Goal: Navigation & Orientation: Find specific page/section

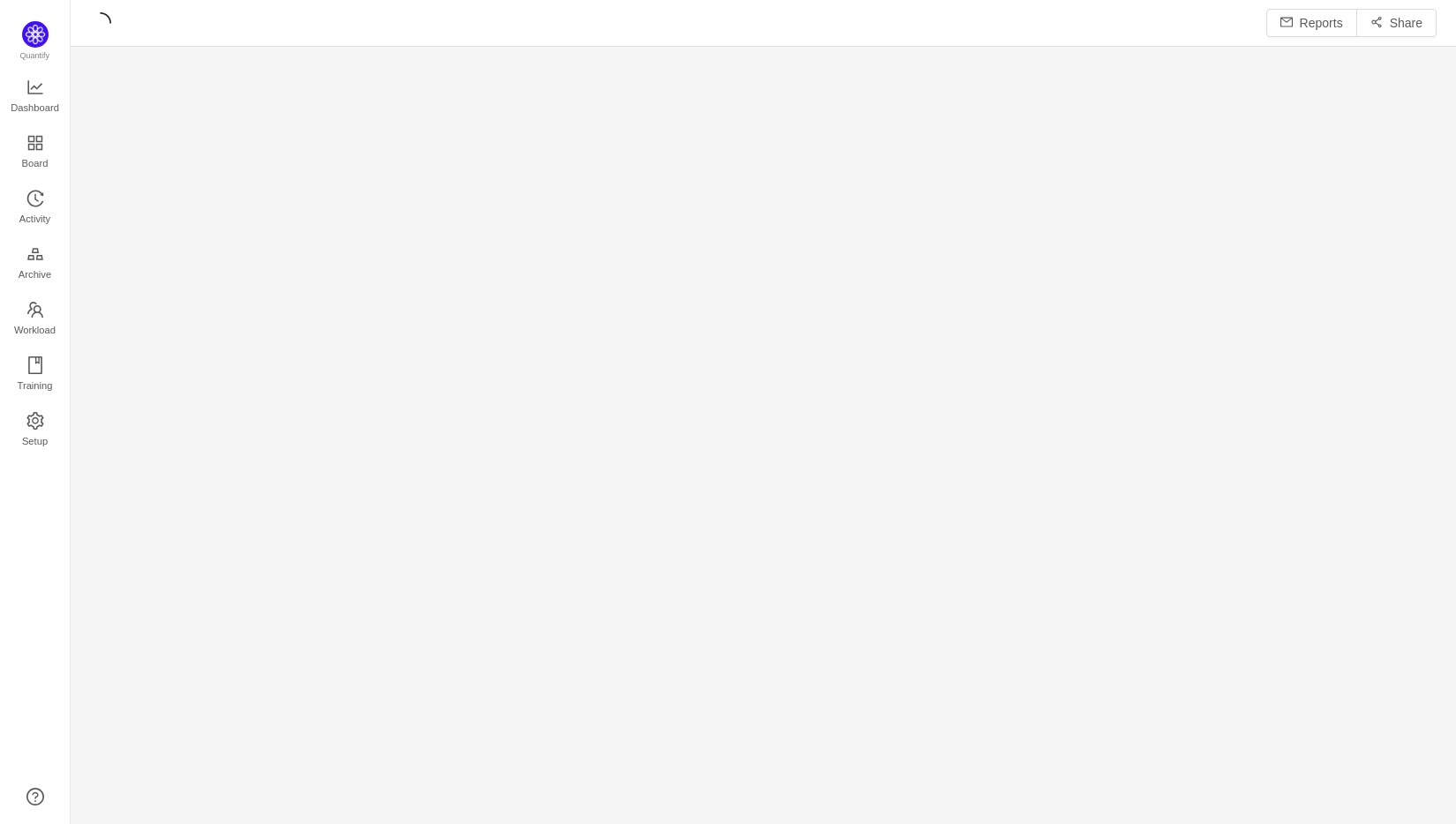
scroll to position [9, 9]
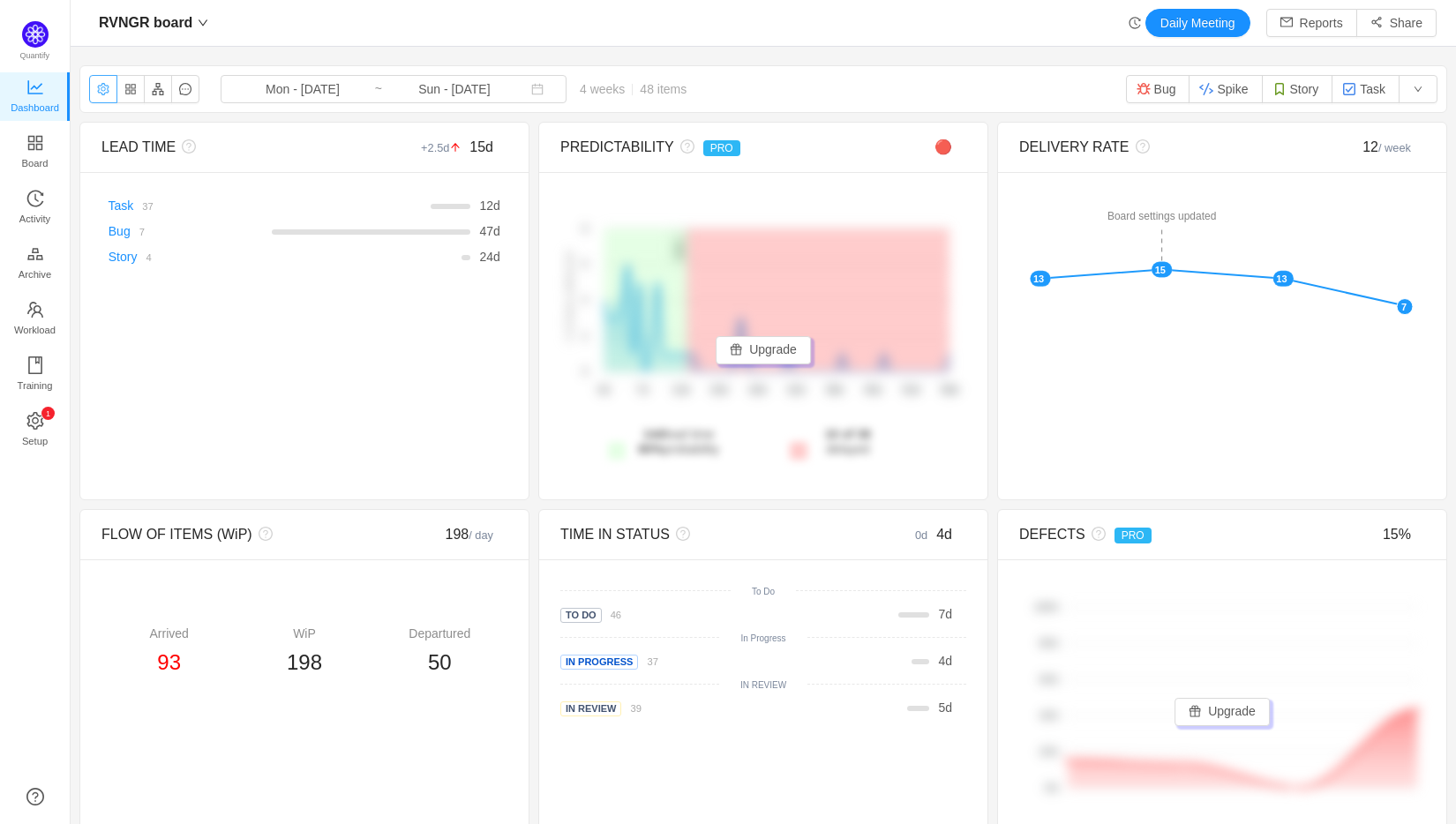
click at [113, 94] on button "button" at bounding box center [103, 88] width 28 height 28
click at [104, 94] on button "button" at bounding box center [103, 88] width 28 height 28
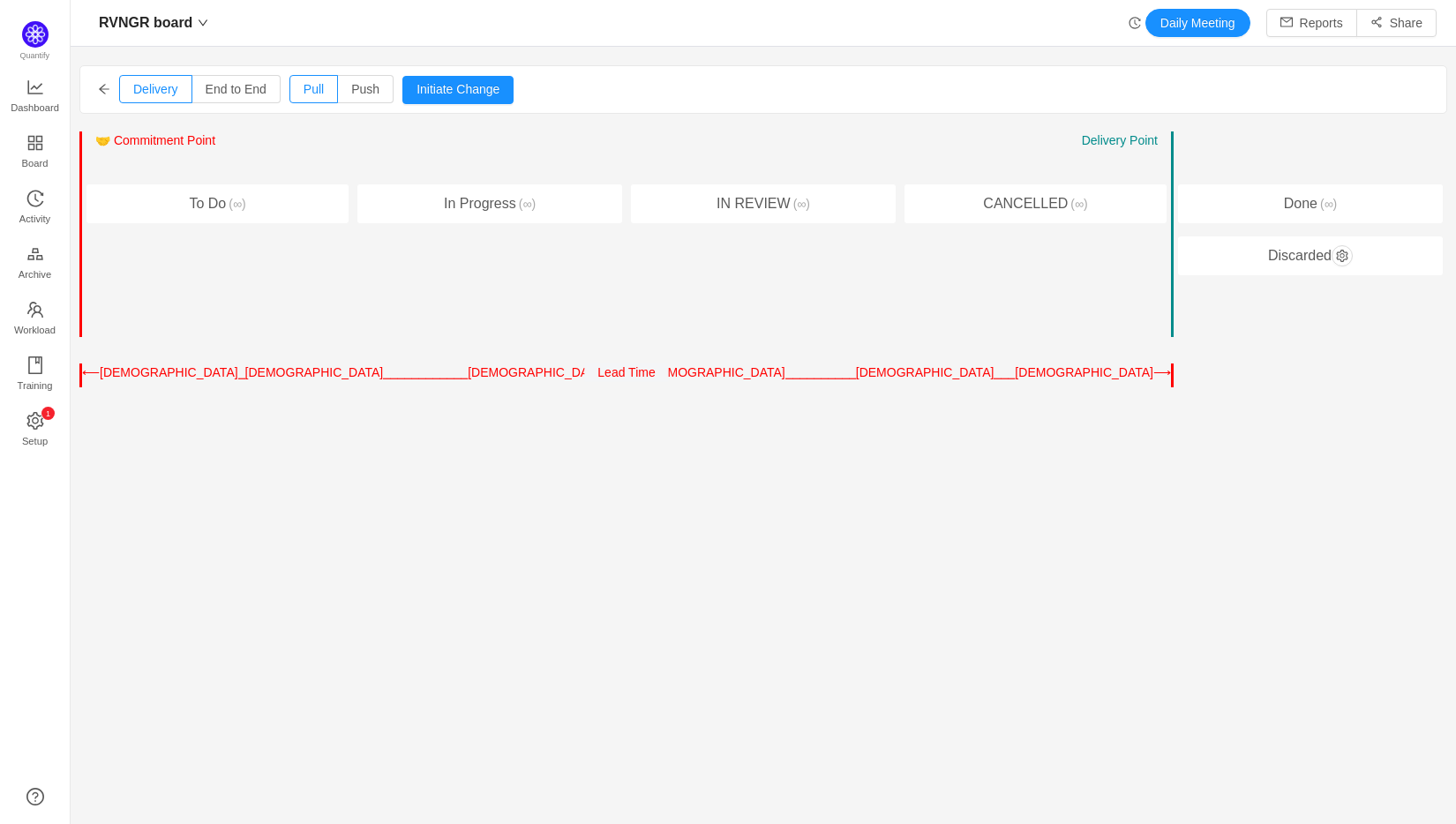
click at [104, 85] on icon "icon: arrow-left" at bounding box center [104, 89] width 13 height 13
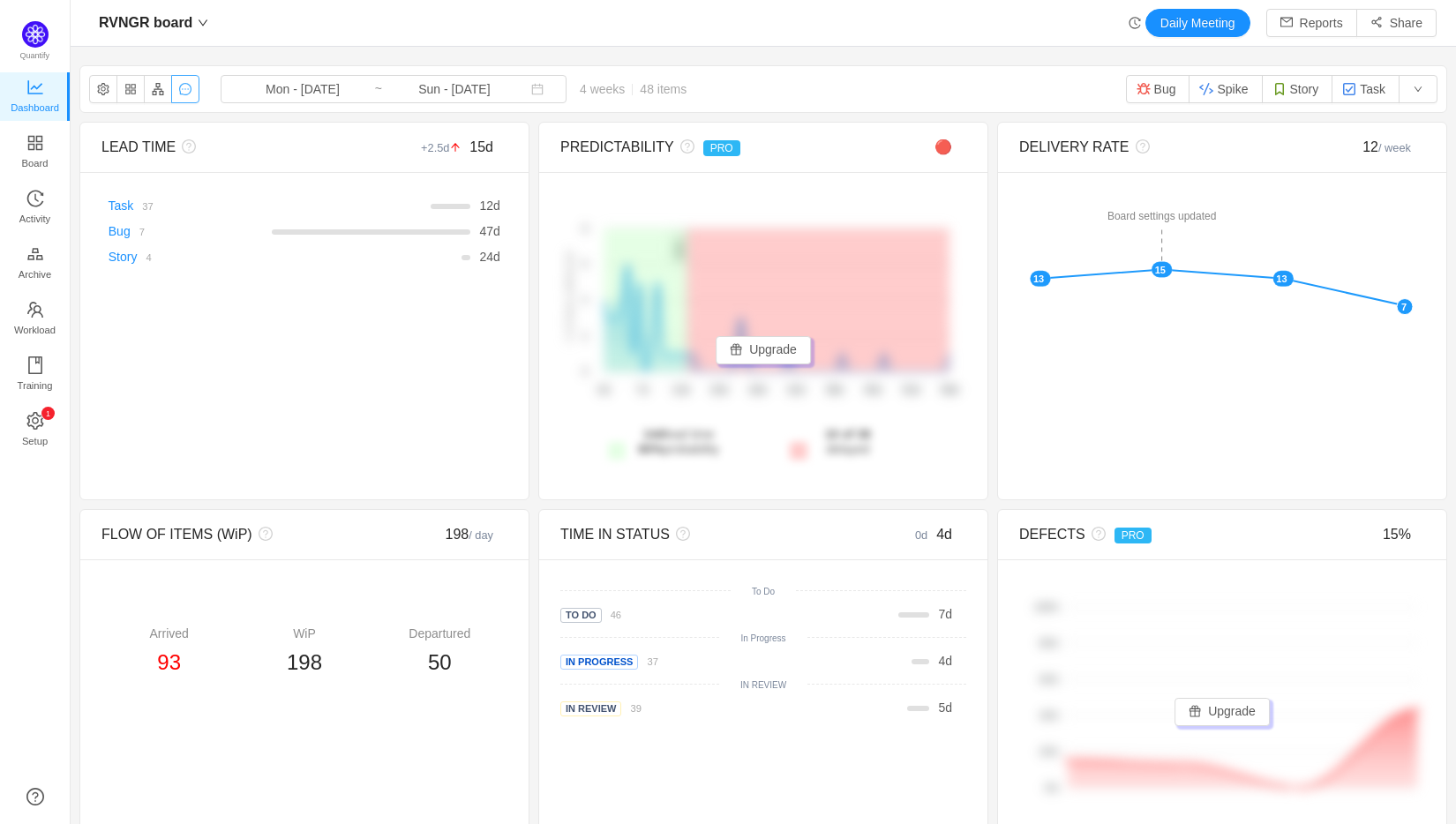
click at [183, 93] on button "button" at bounding box center [185, 88] width 28 height 28
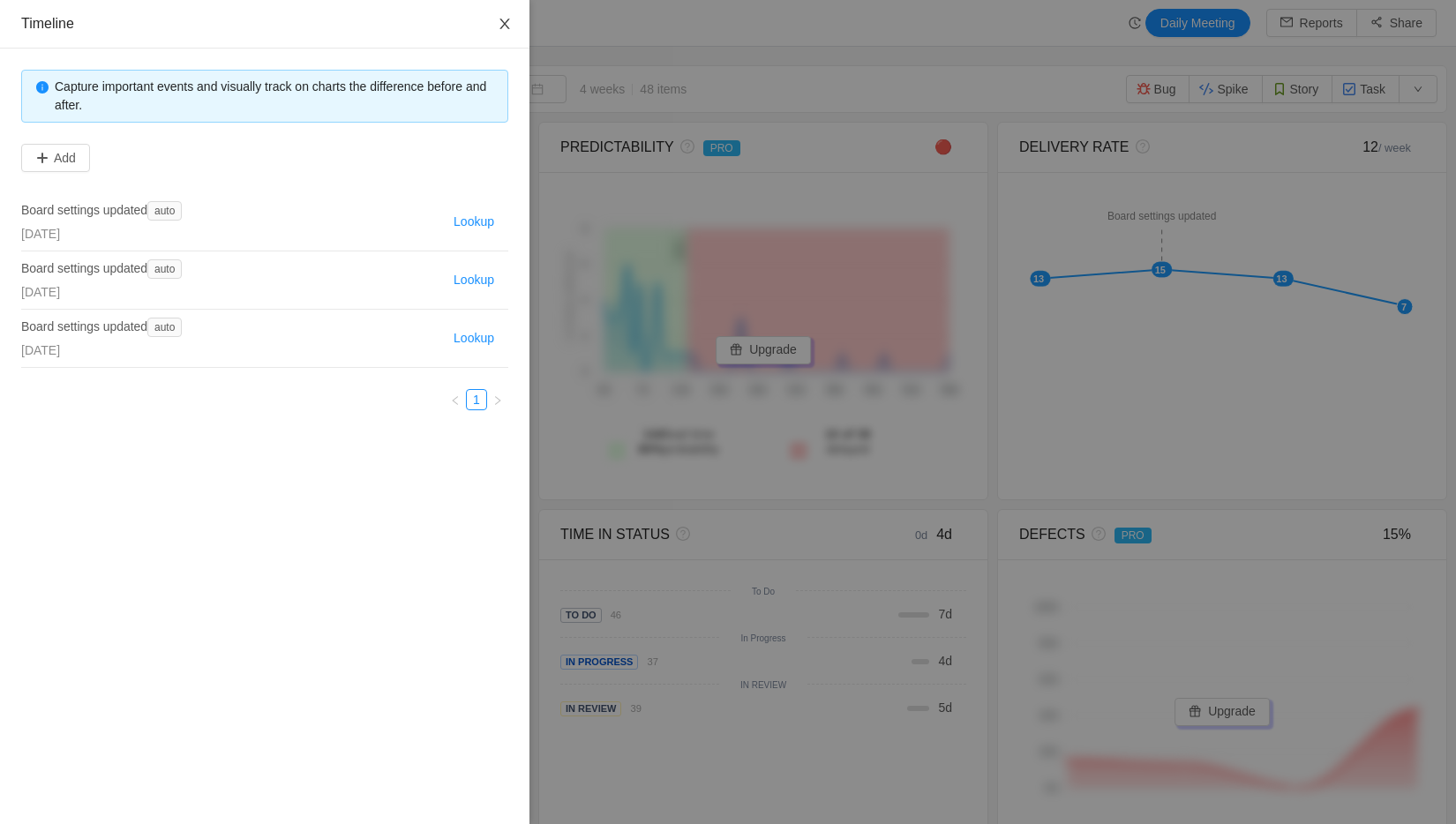
click at [499, 24] on icon "icon: close" at bounding box center [505, 24] width 14 height 14
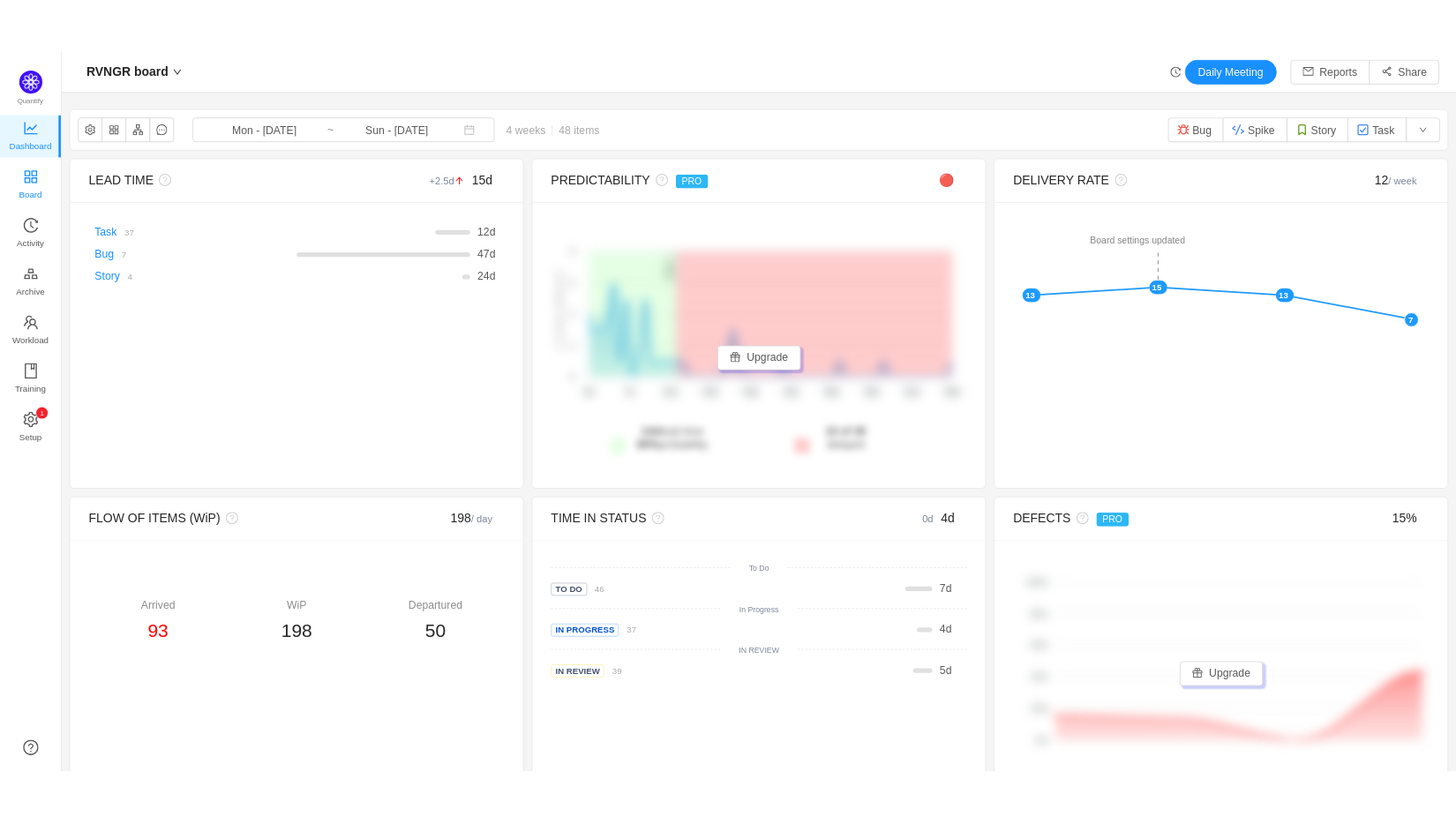
scroll to position [823, 1385]
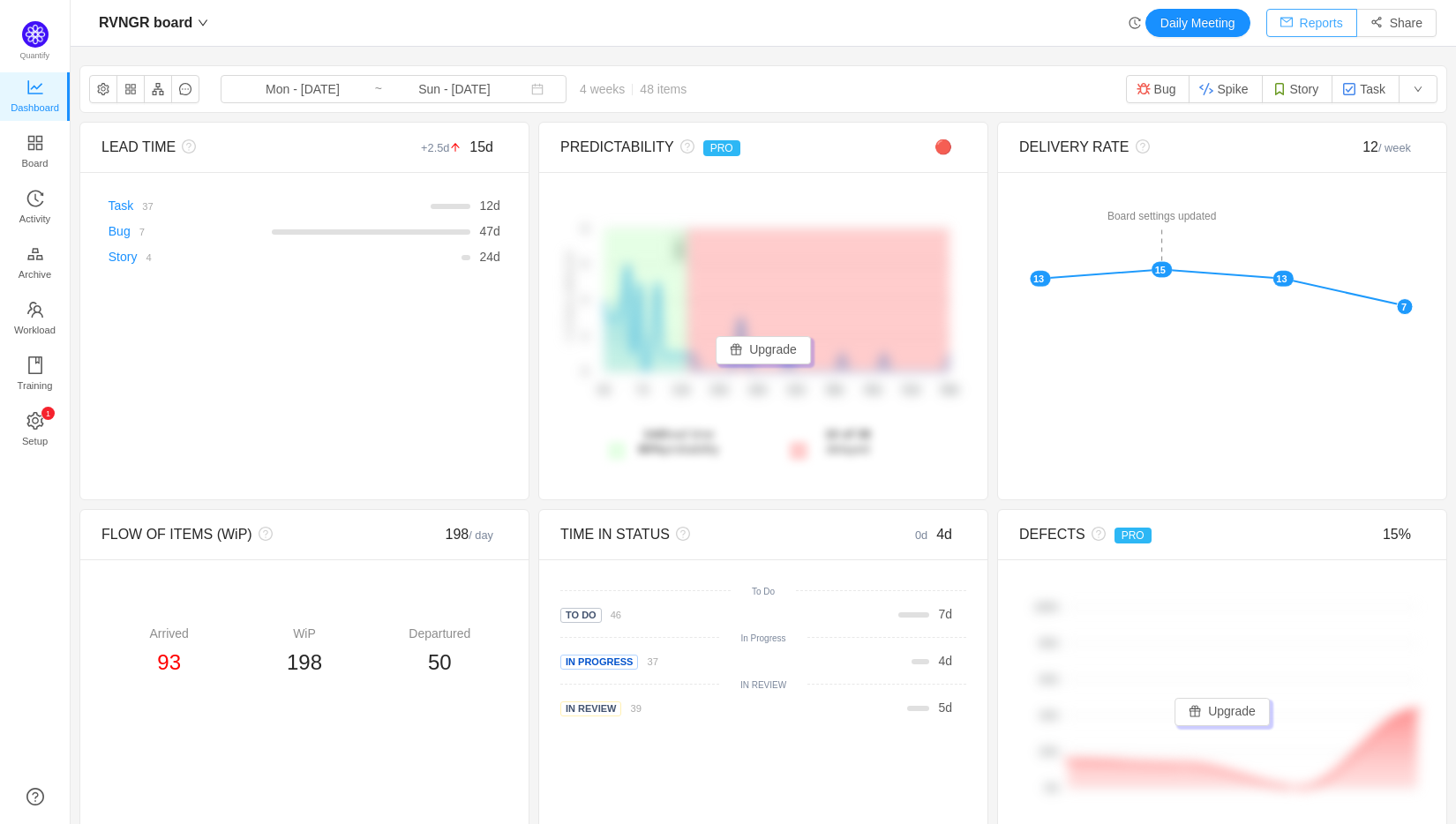
click at [1308, 29] on button "Reports" at bounding box center [1311, 23] width 91 height 28
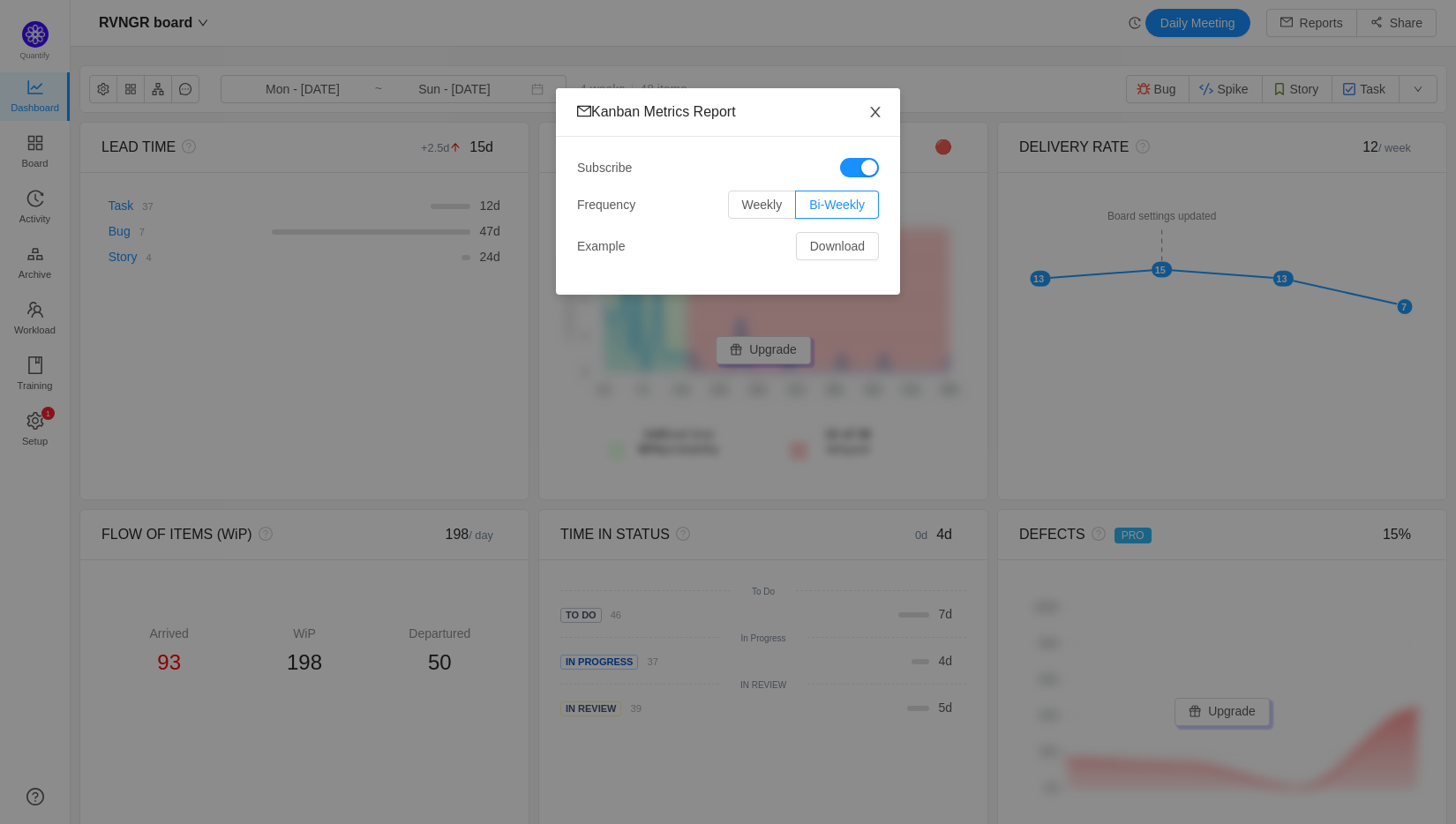
click at [873, 113] on icon "icon: close" at bounding box center [875, 113] width 14 height 14
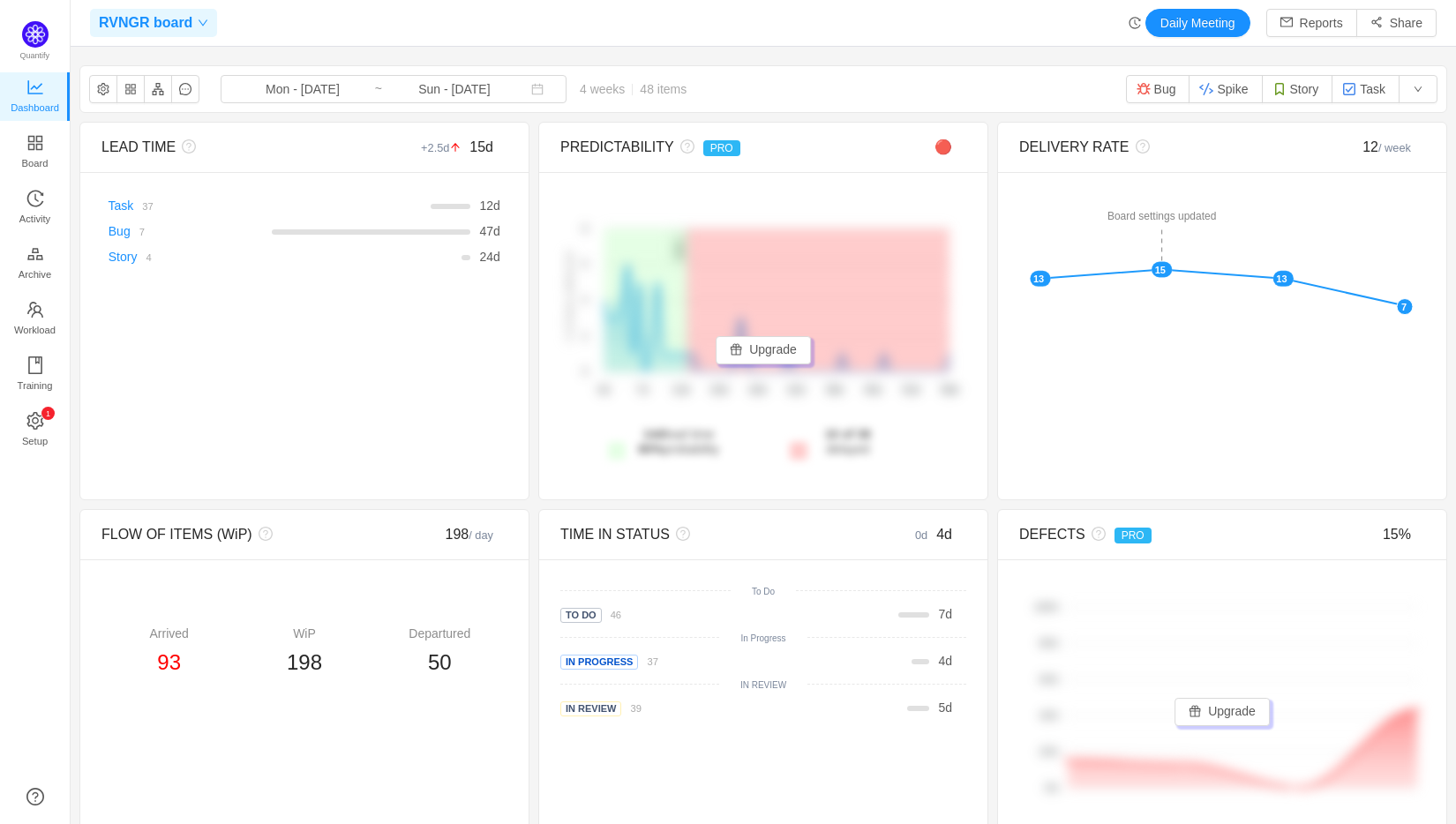
click at [189, 28] on span "RVNGR board" at bounding box center [146, 23] width 94 height 28
click at [198, 24] on icon "icon: down" at bounding box center [203, 23] width 11 height 11
click at [1416, 88] on button "button" at bounding box center [1417, 88] width 39 height 28
click at [857, 58] on section "RVNGR board Mon - [DATE] ~ Sun - [DATE] 4 weeks 48 items Bug Spike Story Task L…" at bounding box center [763, 544] width 1385 height 974
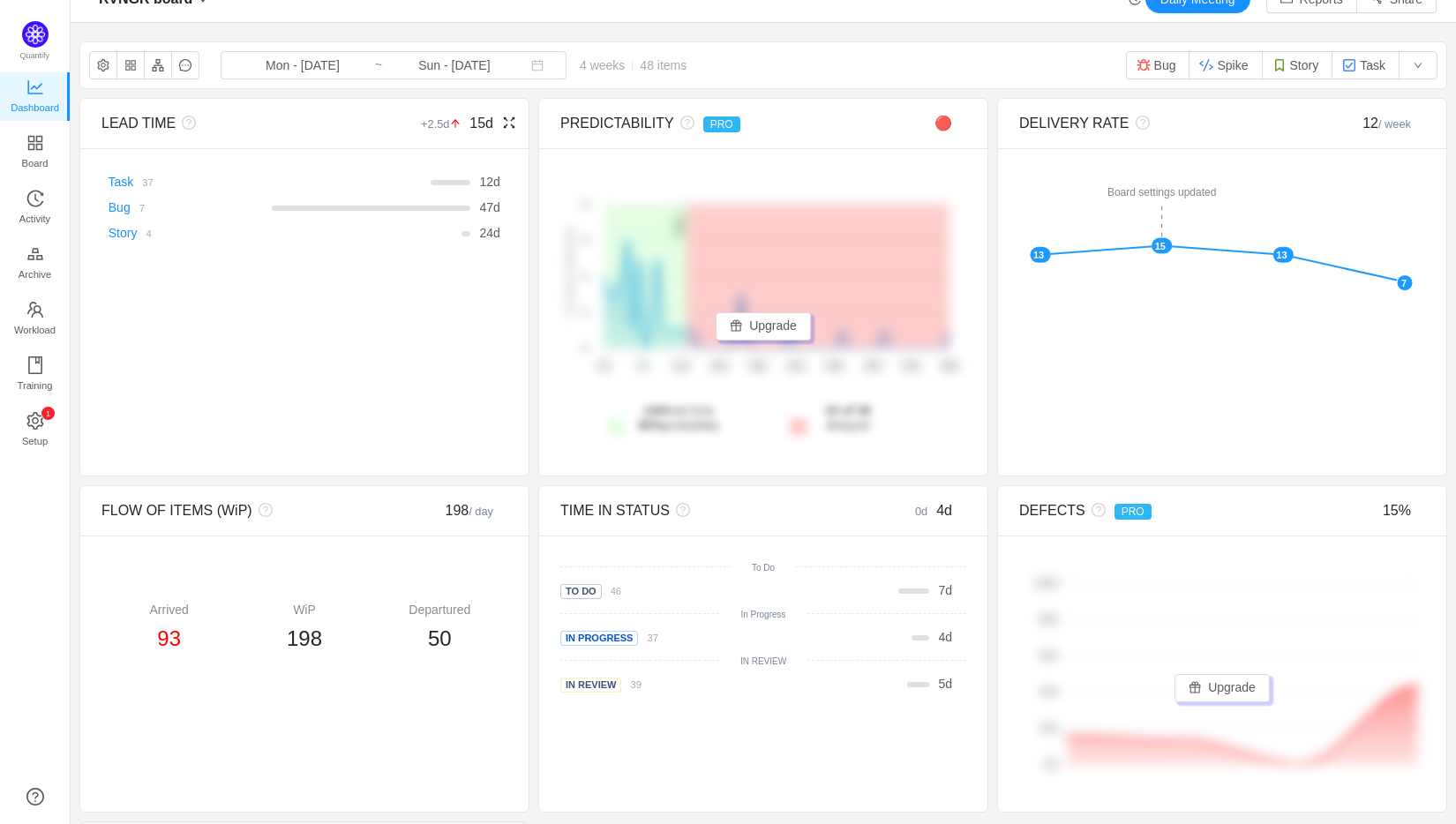
scroll to position [0, 0]
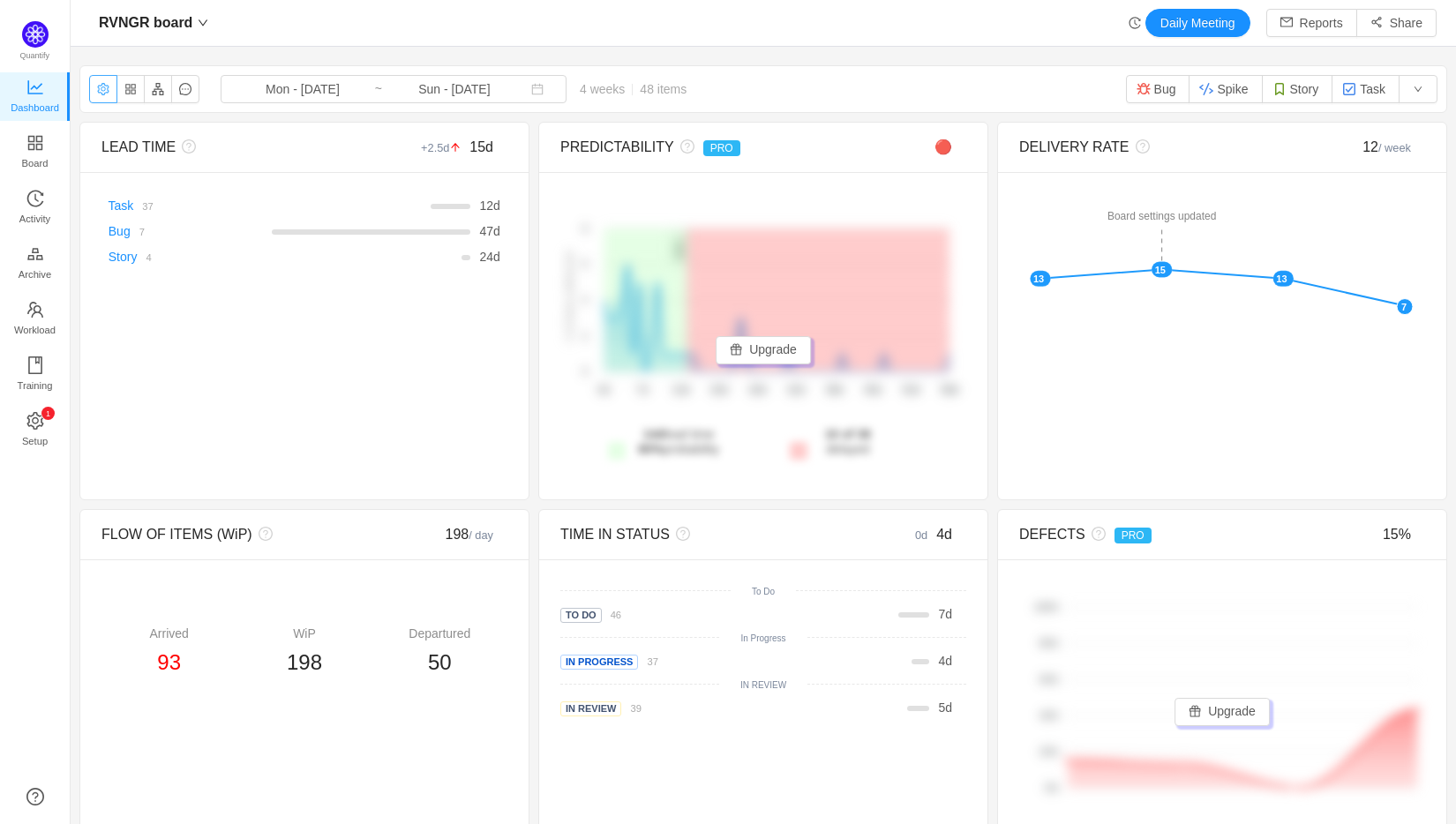
click at [100, 86] on button "button" at bounding box center [103, 88] width 28 height 28
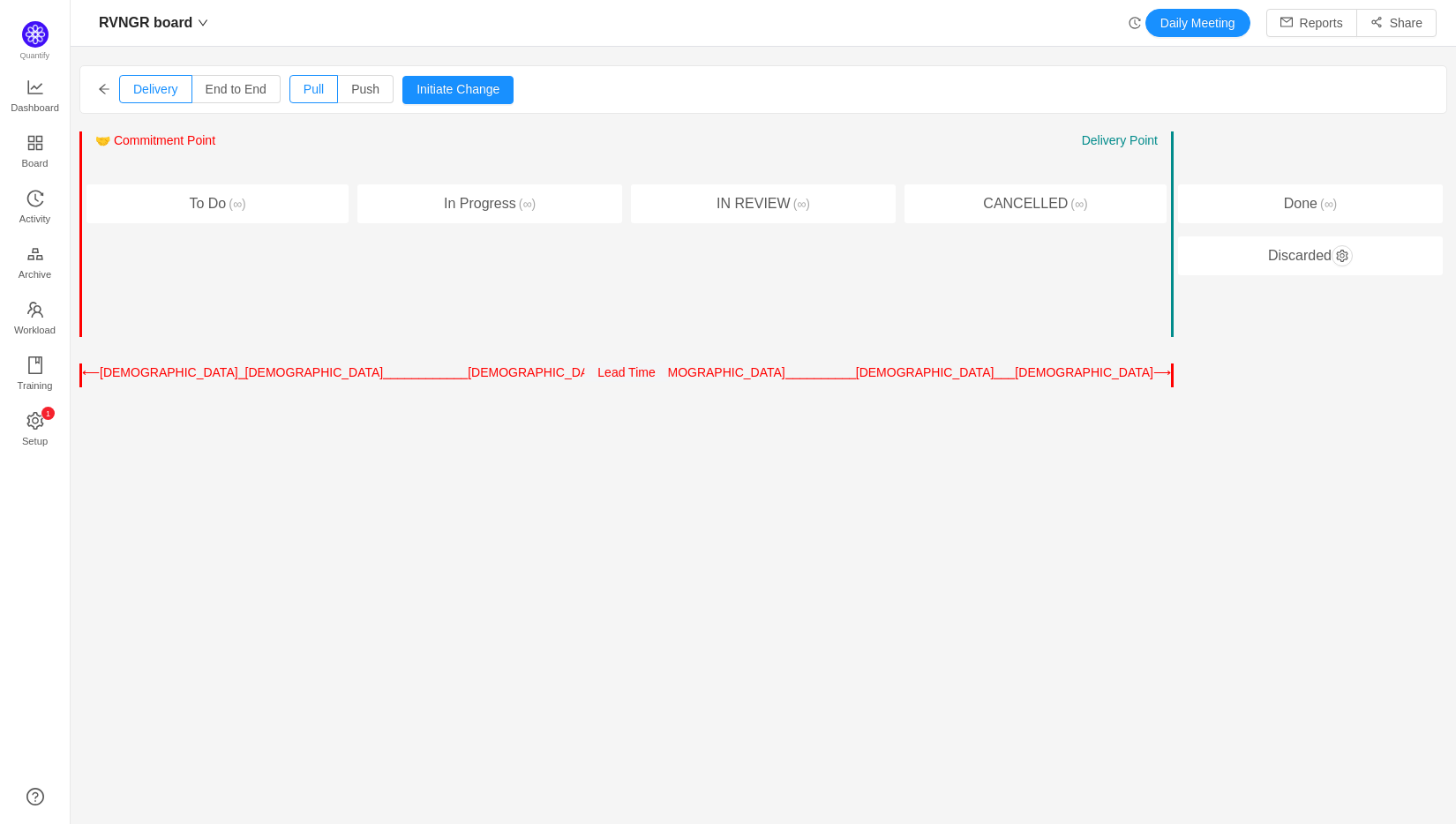
click at [98, 89] on icon "icon: arrow-left" at bounding box center [104, 89] width 13 height 13
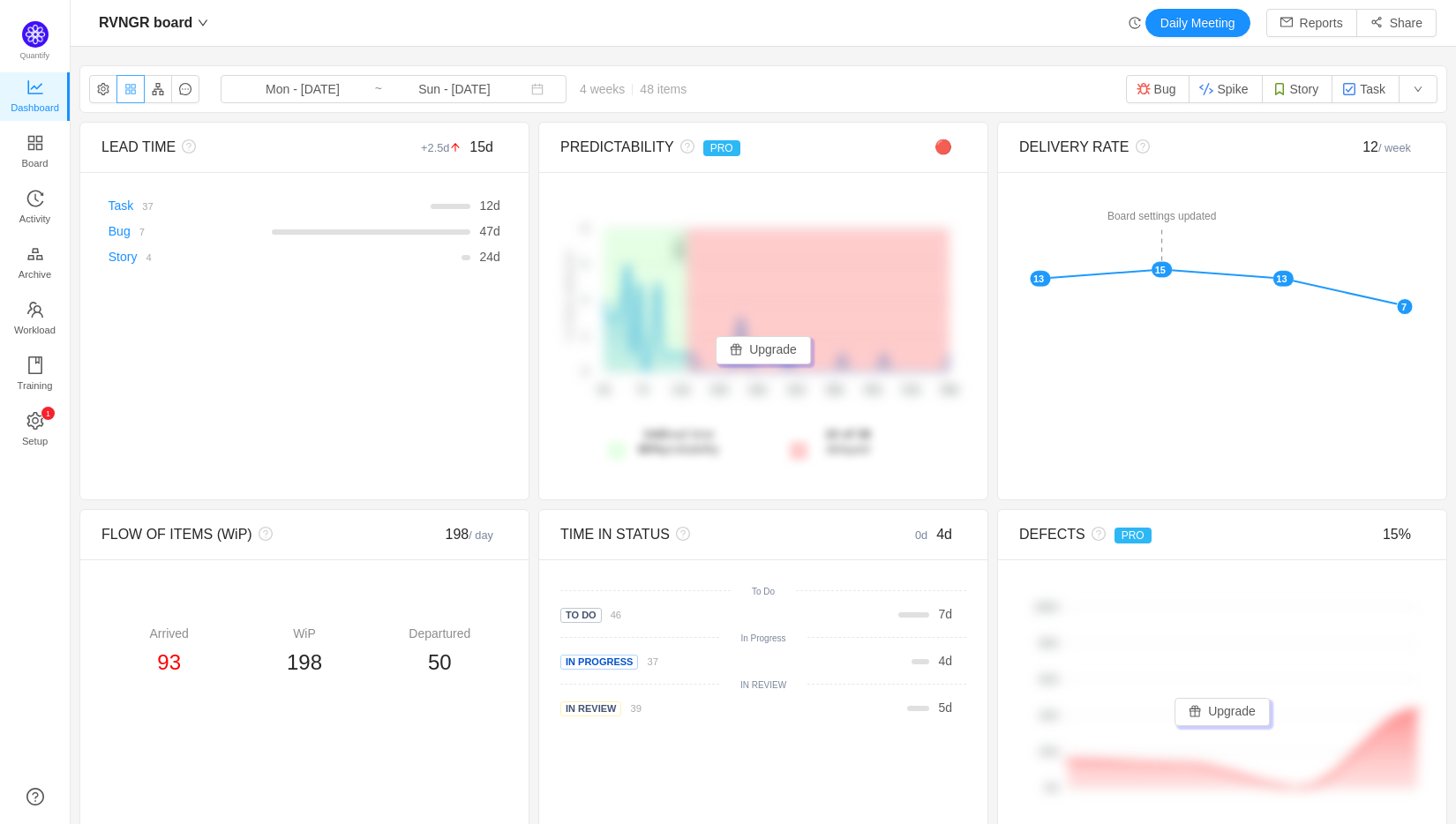
click at [128, 91] on button "button" at bounding box center [130, 88] width 28 height 28
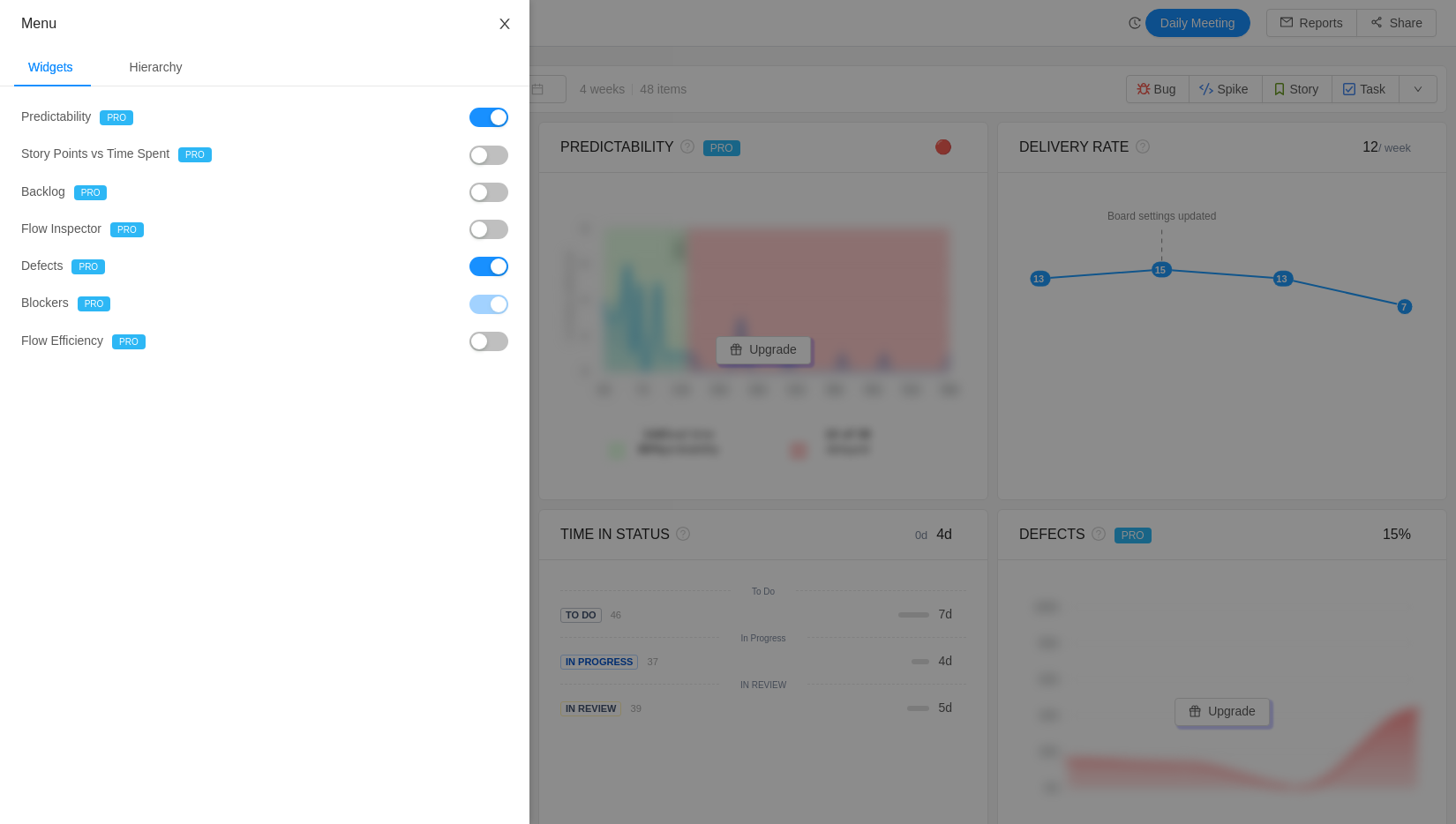
click at [499, 14] on button "Close" at bounding box center [504, 24] width 50 height 50
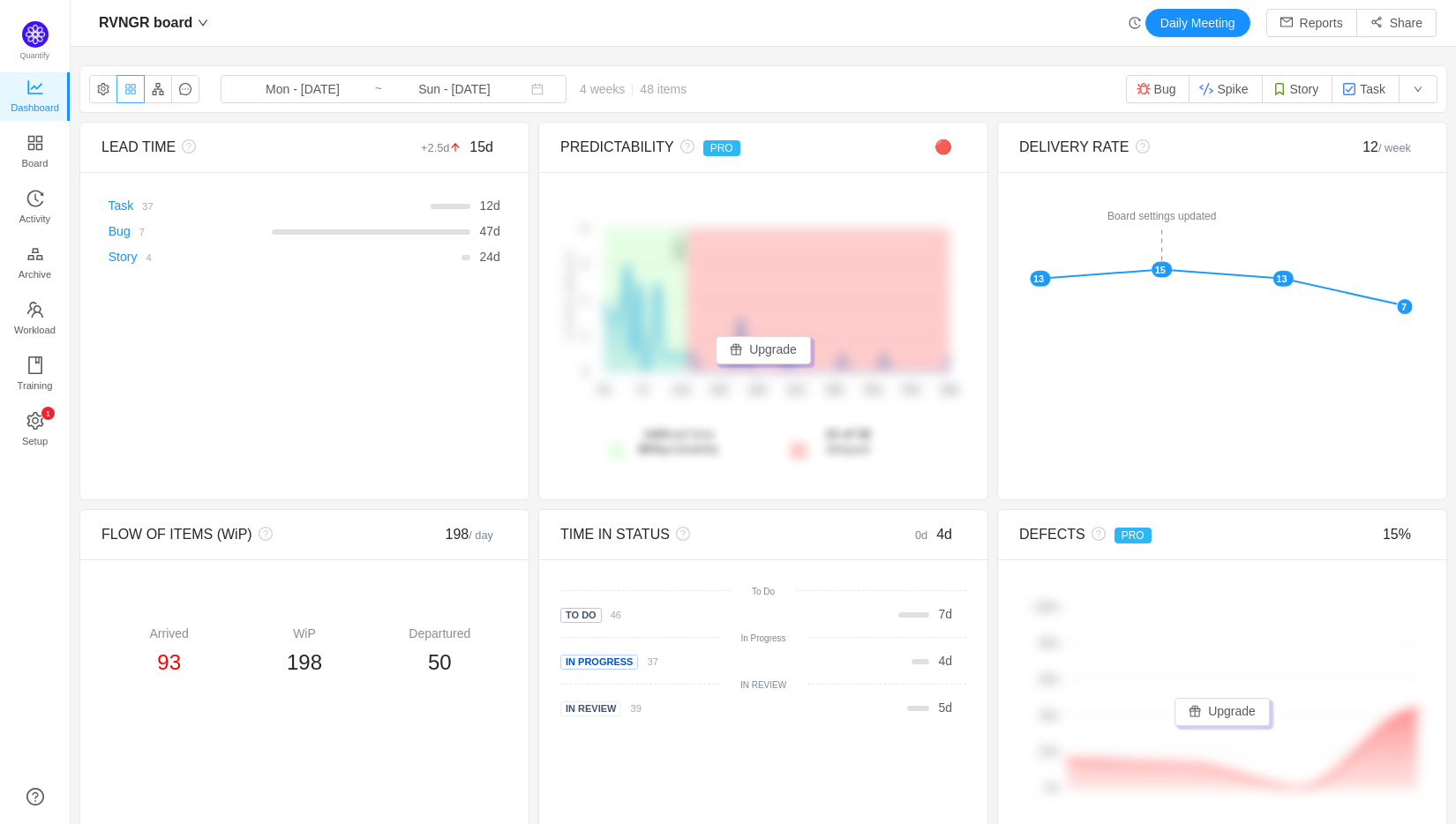
click at [132, 93] on button "button" at bounding box center [130, 88] width 28 height 28
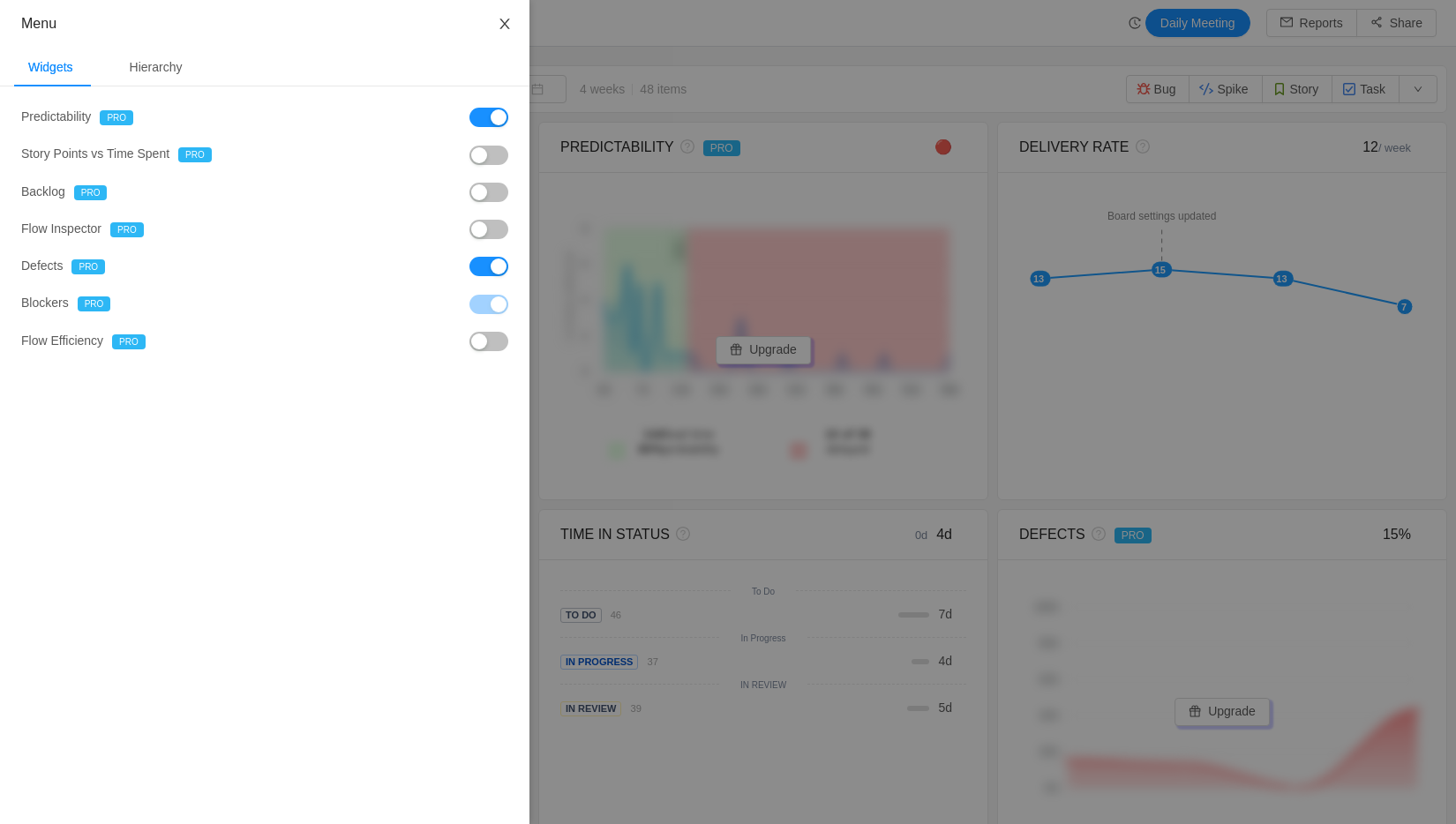
click at [490, 22] on button "Close" at bounding box center [504, 24] width 50 height 50
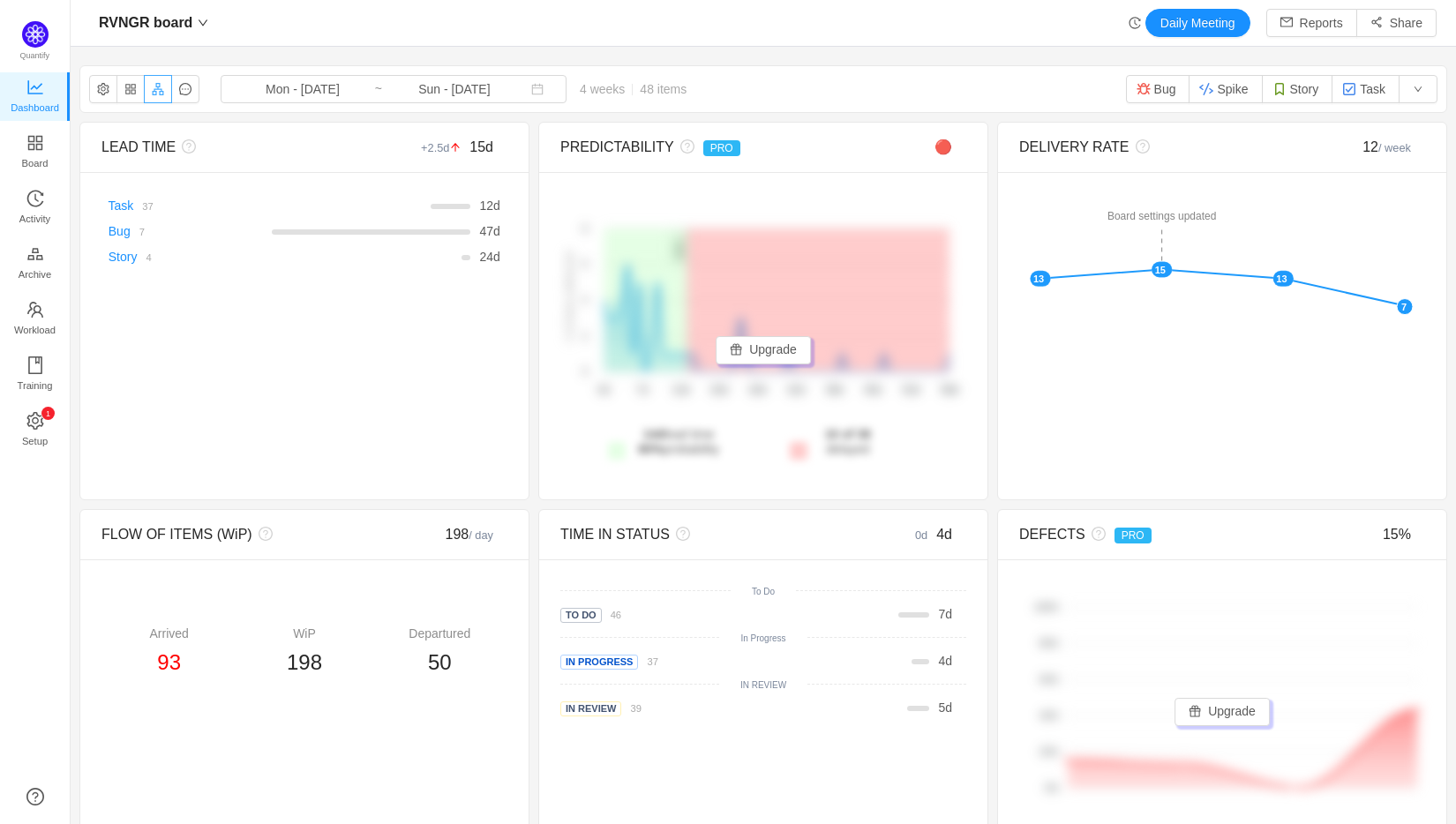
click at [159, 93] on button "button" at bounding box center [158, 88] width 28 height 28
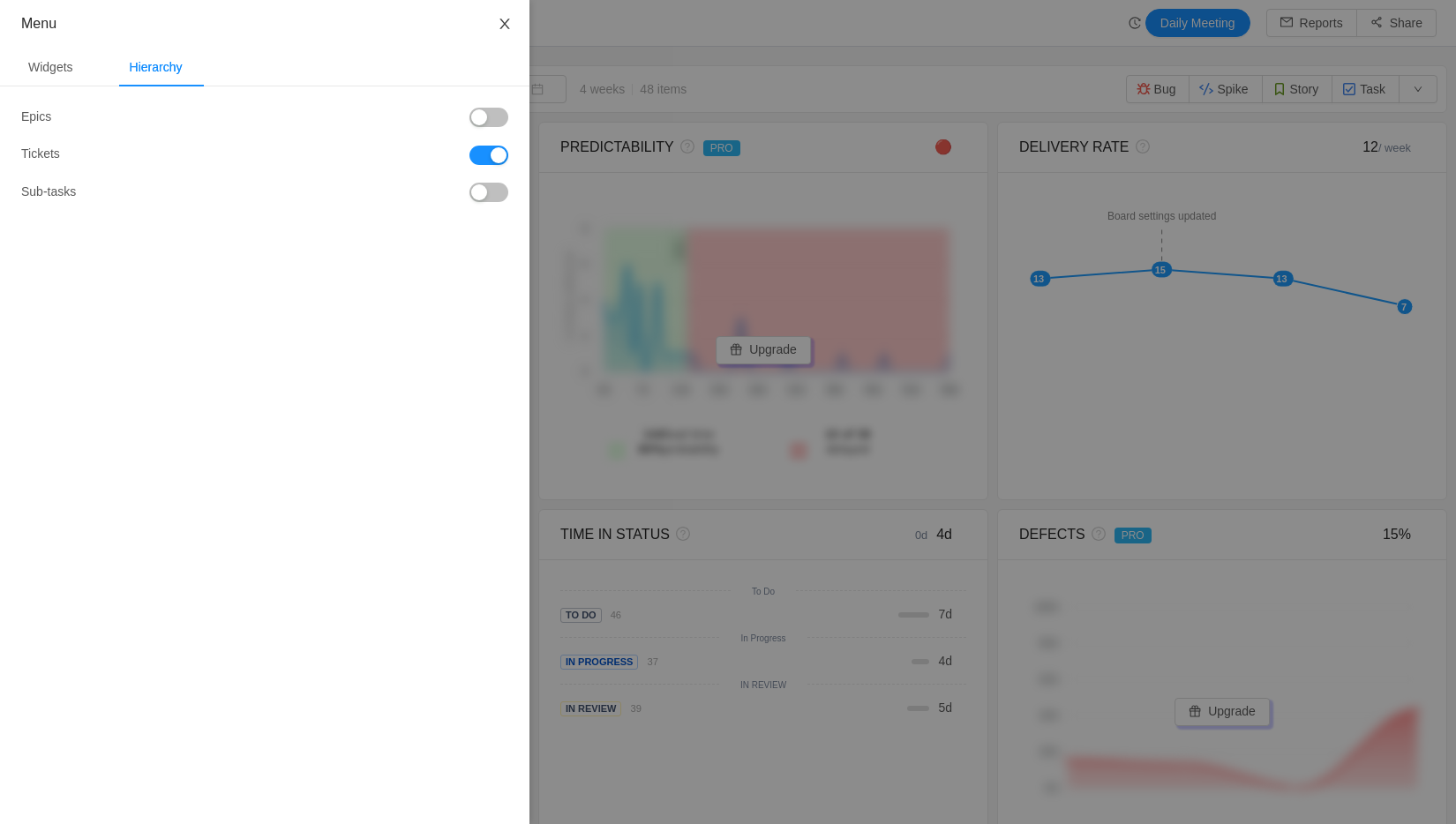
click at [505, 24] on icon "icon: close" at bounding box center [504, 24] width 10 height 11
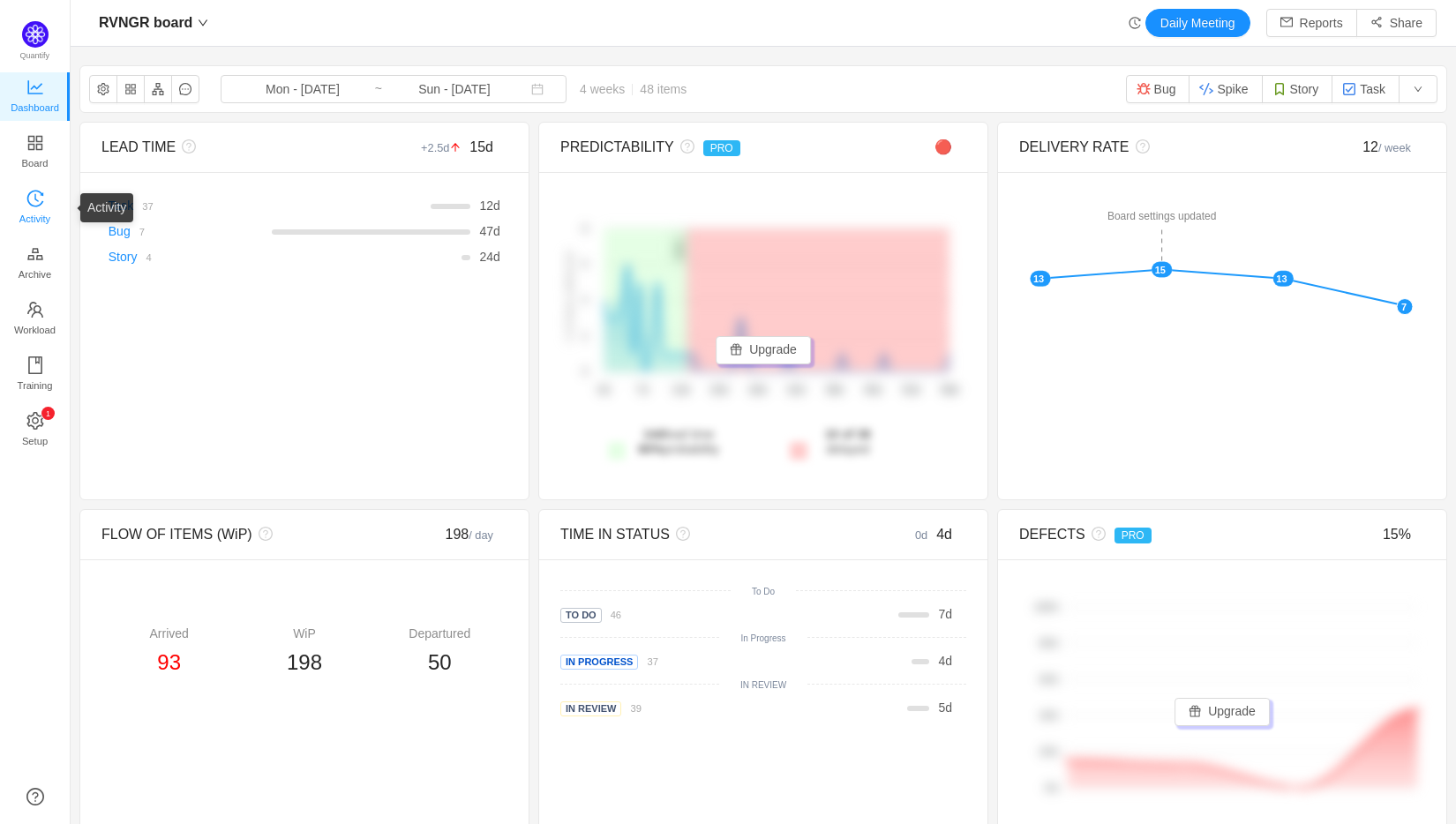
click at [33, 212] on span "Activity" at bounding box center [35, 218] width 31 height 35
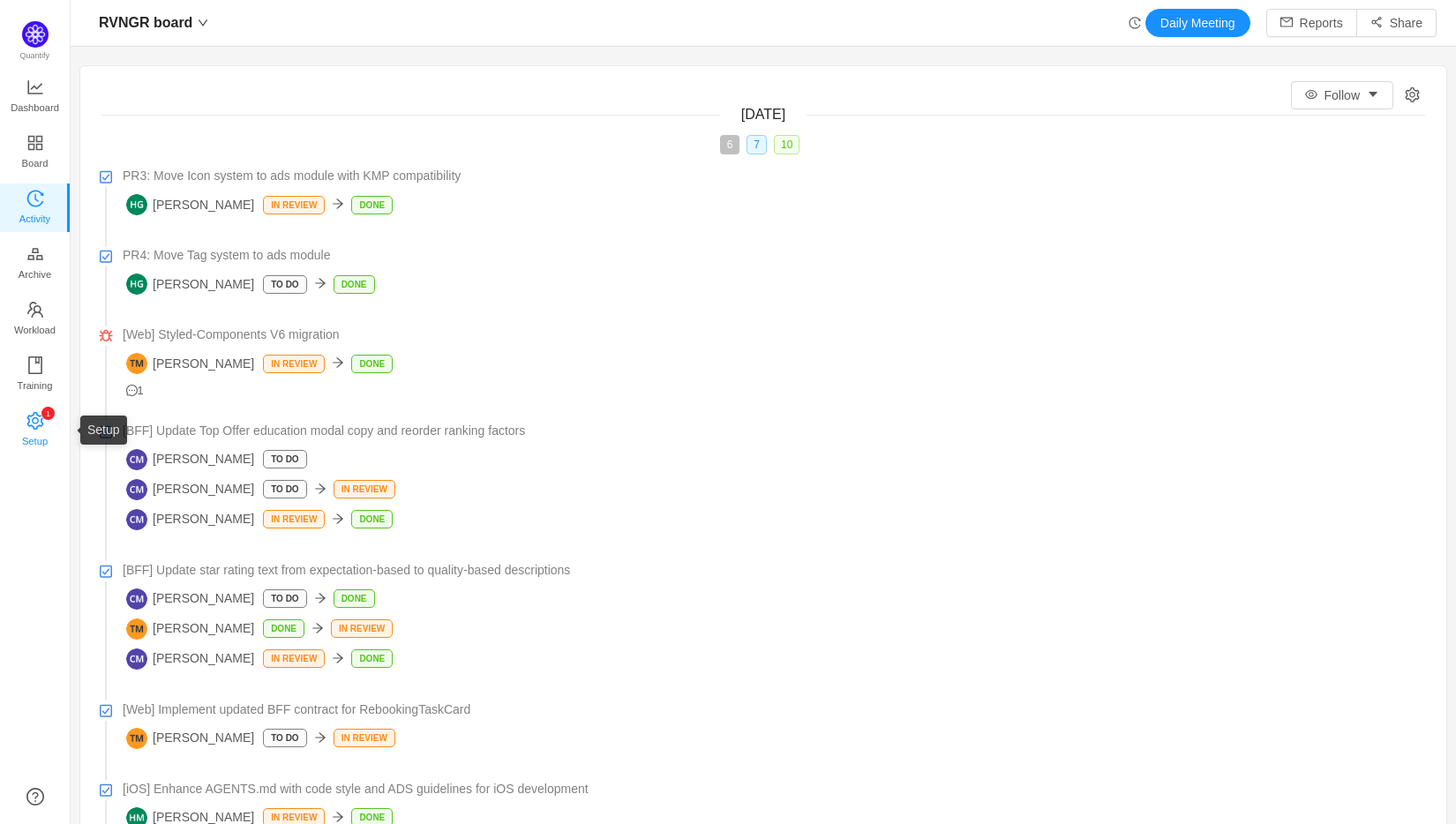
click at [29, 421] on icon "icon: setting" at bounding box center [34, 421] width 17 height 18
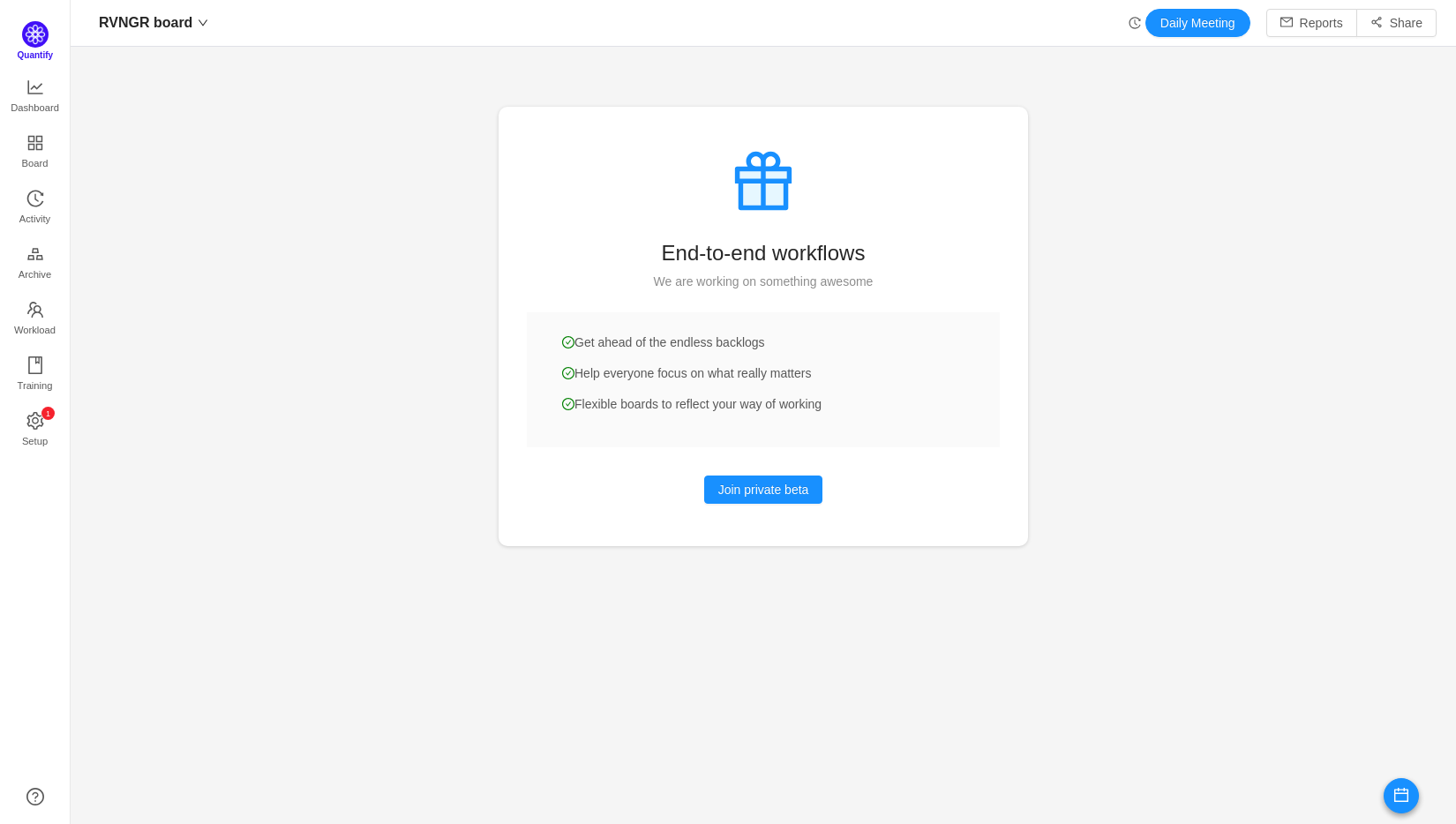
click at [36, 56] on span "Quantify" at bounding box center [36, 55] width 36 height 10
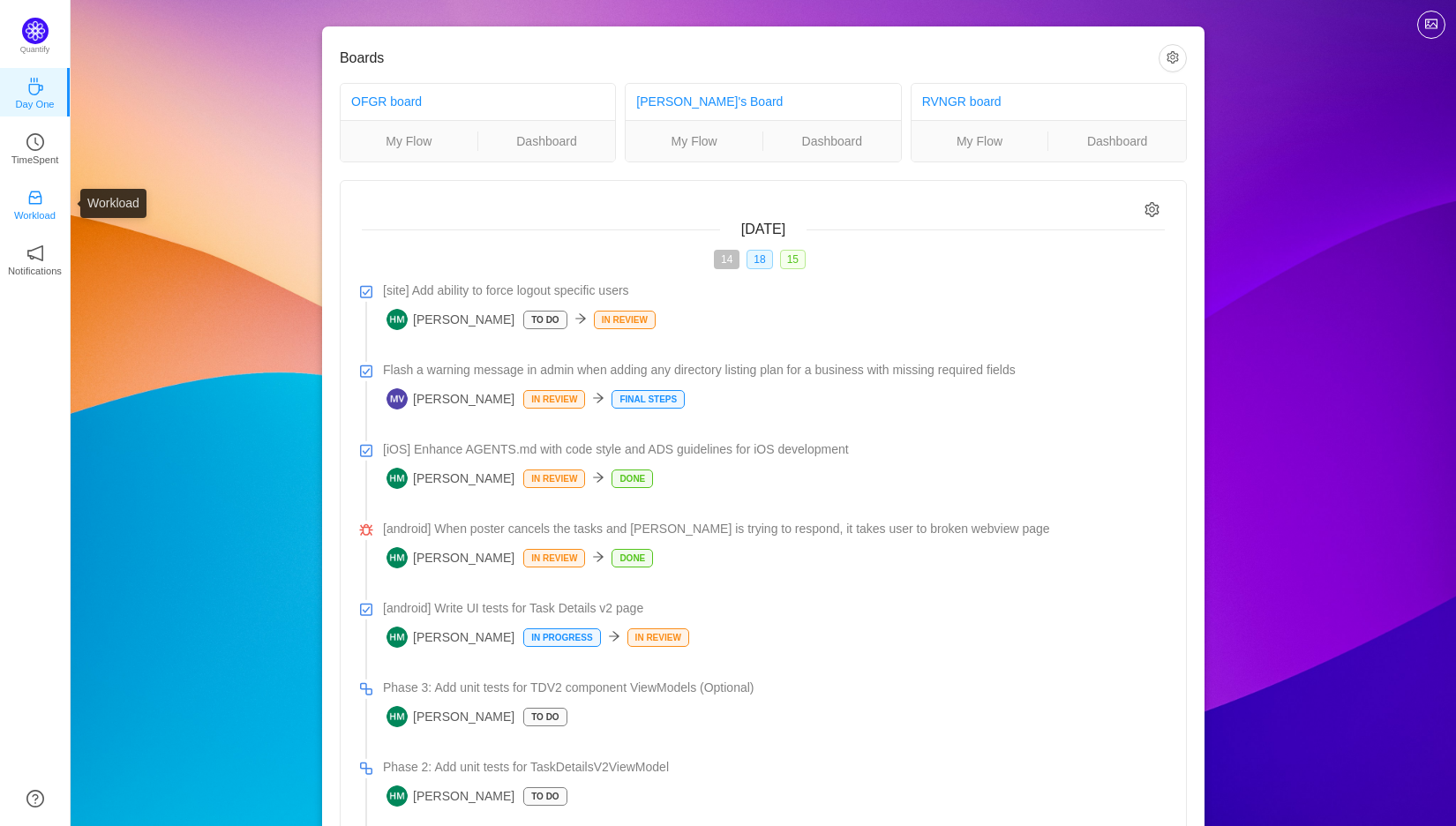
click at [35, 205] on icon "icon: inbox" at bounding box center [35, 198] width 18 height 18
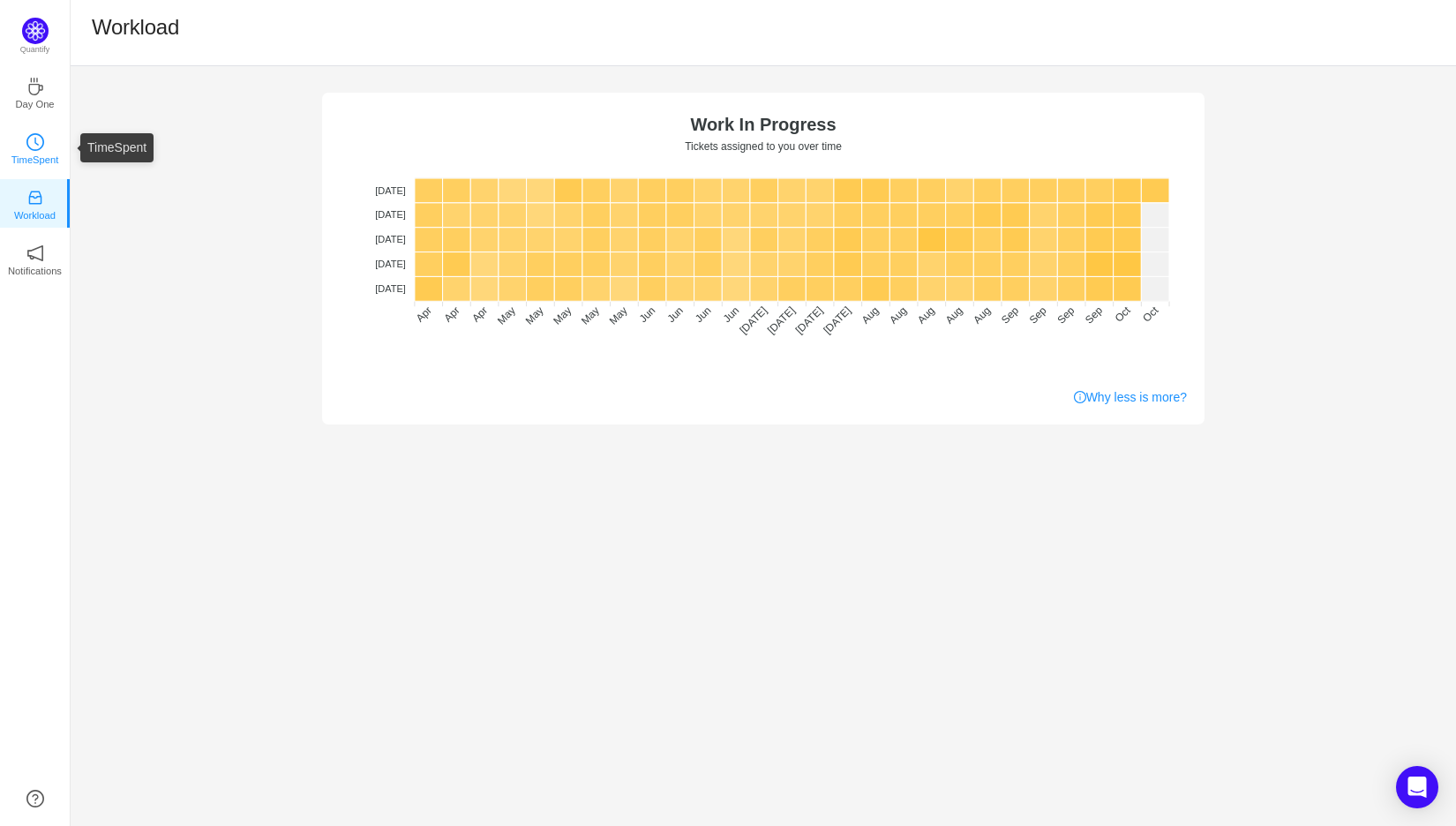
click at [32, 160] on p "TimeSpent" at bounding box center [35, 160] width 48 height 16
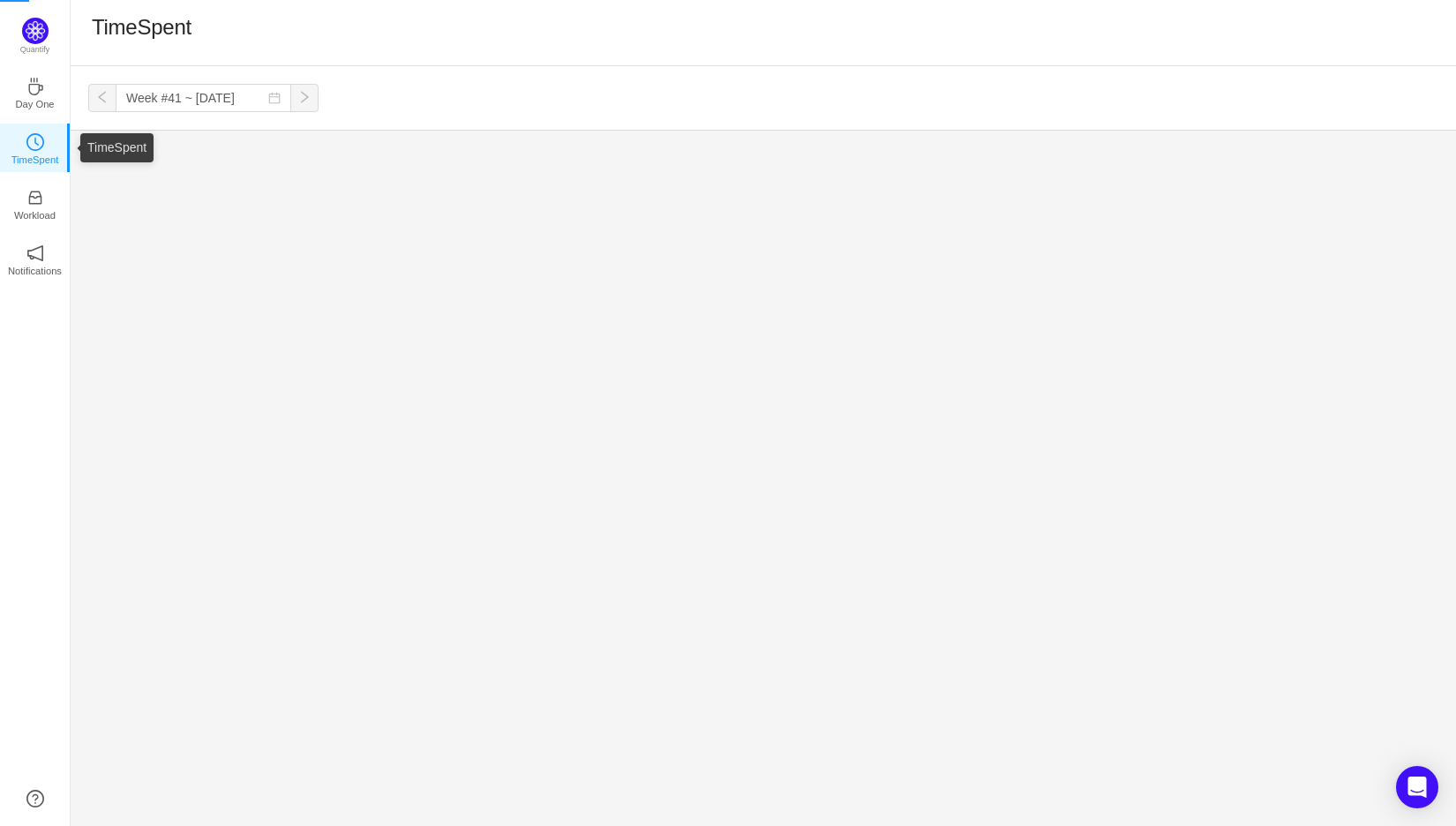
click at [32, 160] on p "TimeSpent" at bounding box center [35, 160] width 48 height 16
